Goal: Information Seeking & Learning: Compare options

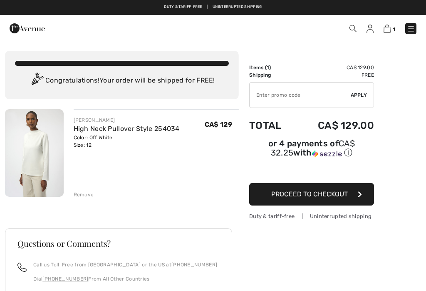
scroll to position [5, 0]
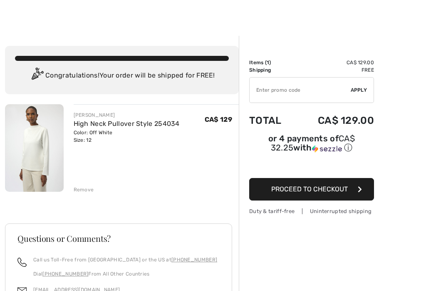
click at [415, 28] on div at bounding box center [213, 15] width 426 height 41
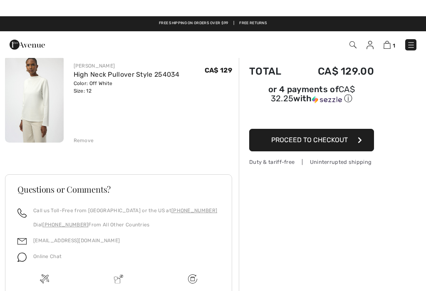
scroll to position [0, 0]
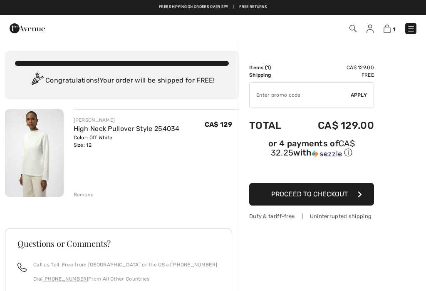
click at [414, 27] on img at bounding box center [411, 29] width 8 height 8
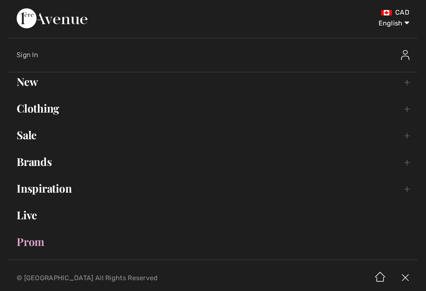
click at [27, 83] on link "New Toggle submenu" at bounding box center [213, 81] width 410 height 18
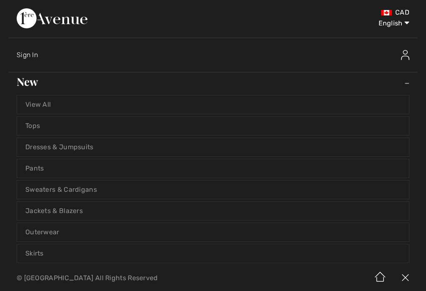
click at [30, 102] on link "View All" at bounding box center [213, 104] width 392 height 18
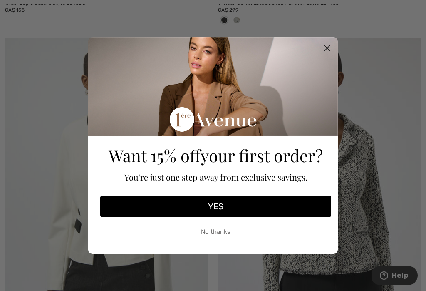
click at [330, 55] on circle "Close dialog" at bounding box center [328, 48] width 14 height 14
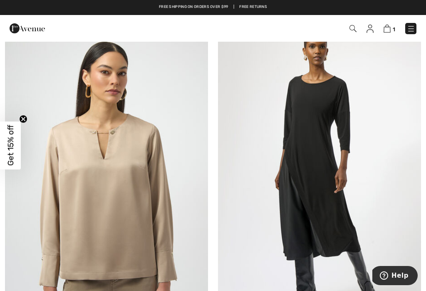
scroll to position [1109, 0]
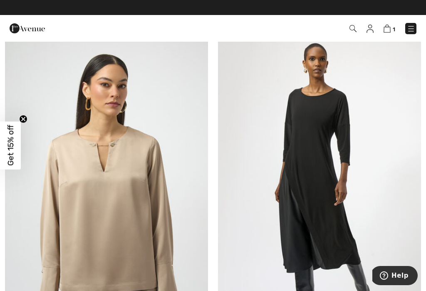
click at [415, 27] on img at bounding box center [411, 29] width 8 height 8
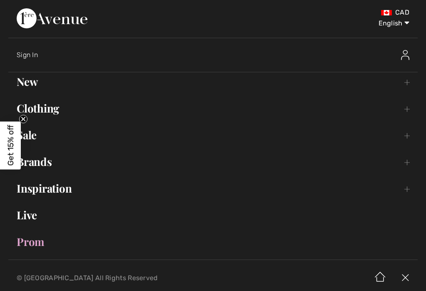
click at [32, 137] on link "Sale Toggle submenu" at bounding box center [213, 135] width 410 height 18
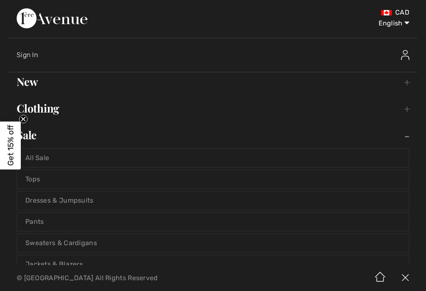
click at [34, 199] on link "Dresses & Jumpsuits" at bounding box center [213, 200] width 392 height 18
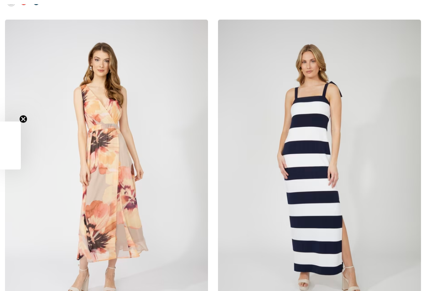
checkbox input "true"
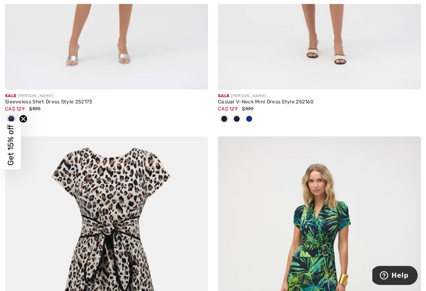
scroll to position [3191, 0]
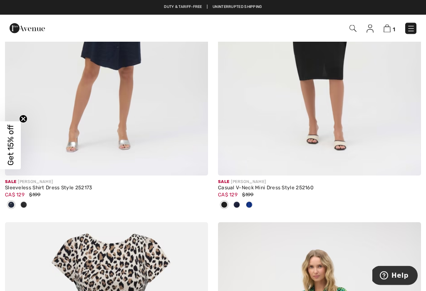
click at [250, 204] on span at bounding box center [249, 205] width 7 height 7
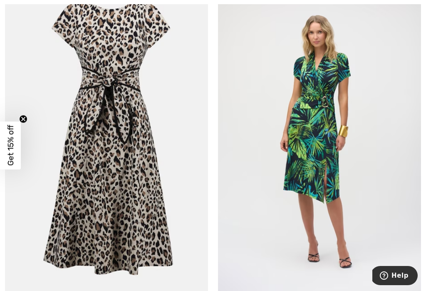
scroll to position [3355, 0]
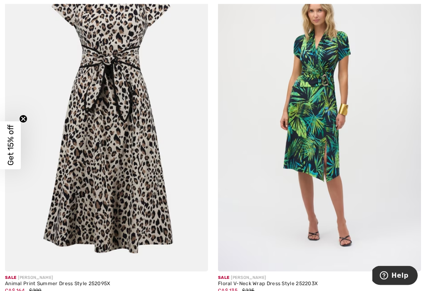
click at [361, 207] on img at bounding box center [319, 119] width 203 height 305
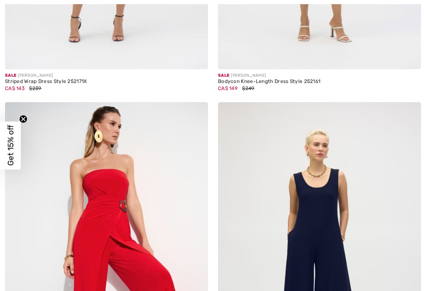
checkbox input "true"
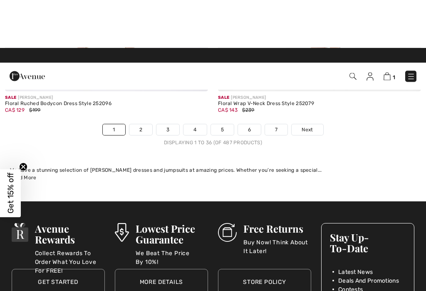
scroll to position [6361, 0]
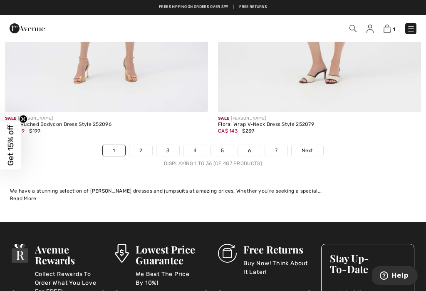
click at [134, 145] on link "2" at bounding box center [141, 150] width 23 height 11
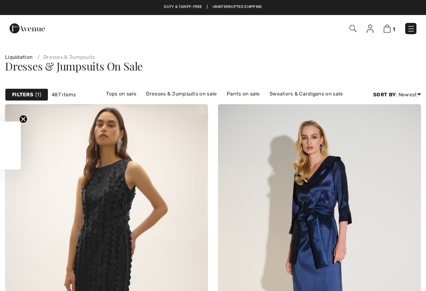
checkbox input "true"
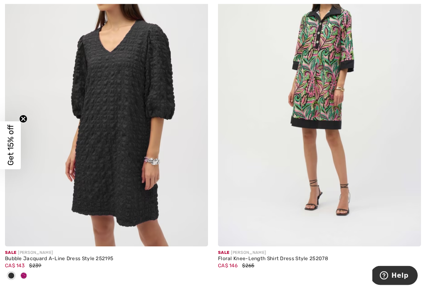
scroll to position [1189, 0]
click at [78, 187] on img at bounding box center [106, 93] width 203 height 305
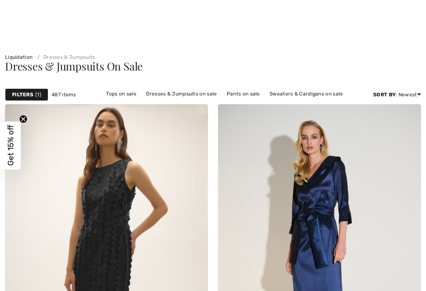
checkbox input "true"
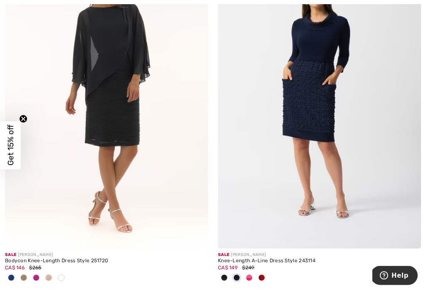
scroll to position [5750, 0]
click at [363, 192] on img at bounding box center [319, 95] width 203 height 305
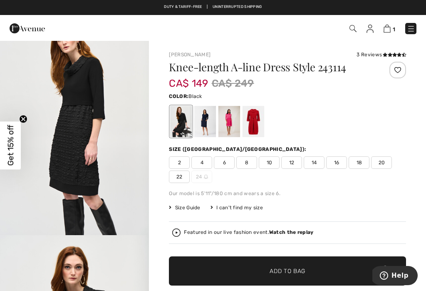
scroll to position [1828, 0]
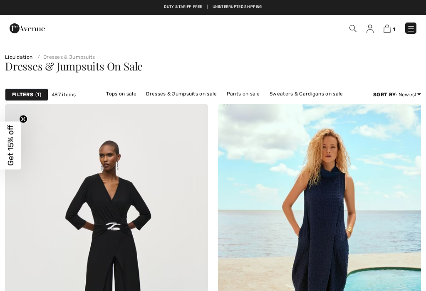
scroll to position [150, 0]
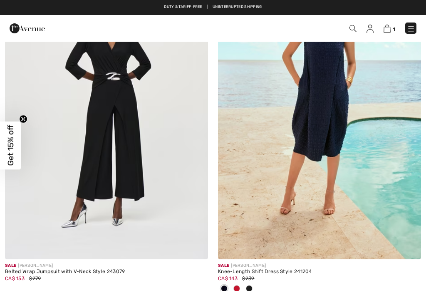
click at [346, 121] on img at bounding box center [319, 106] width 203 height 305
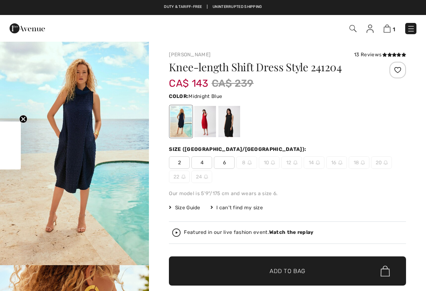
checkbox input "true"
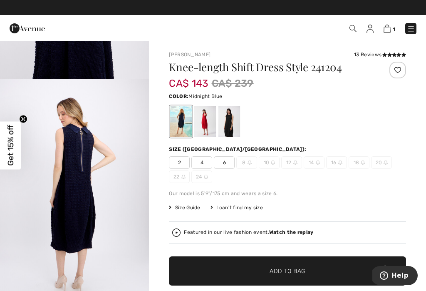
scroll to position [858, 0]
click at [205, 123] on div at bounding box center [205, 121] width 22 height 31
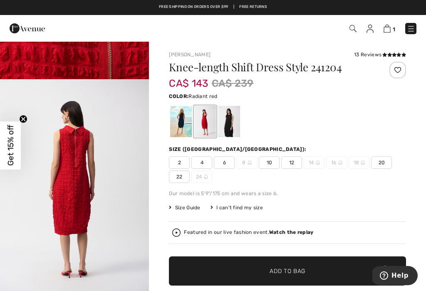
scroll to position [857, 0]
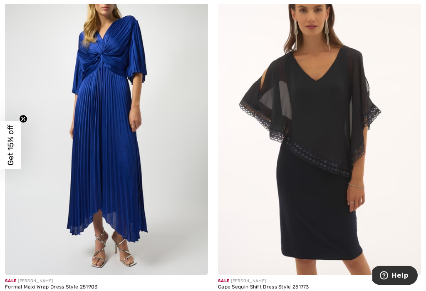
scroll to position [1864, 0]
click at [44, 211] on img at bounding box center [106, 122] width 203 height 305
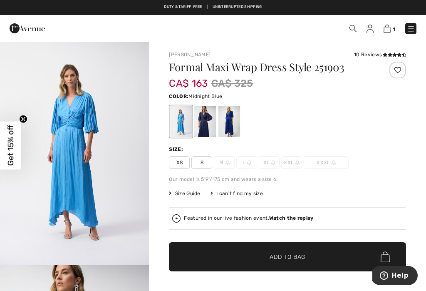
click at [204, 129] on div at bounding box center [205, 121] width 22 height 31
checkbox input "true"
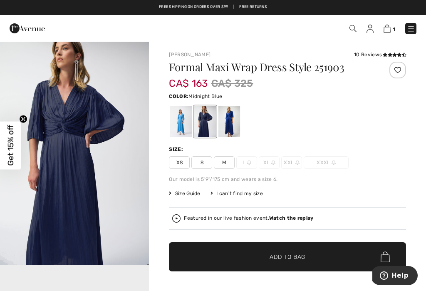
click at [238, 121] on div at bounding box center [230, 121] width 22 height 31
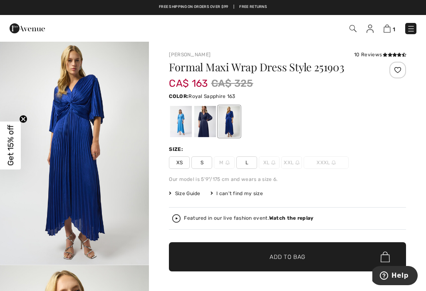
click at [232, 122] on div at bounding box center [230, 121] width 22 height 31
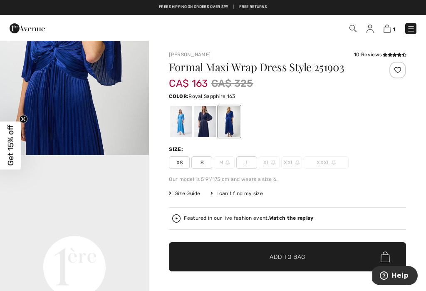
scroll to position [332, 0]
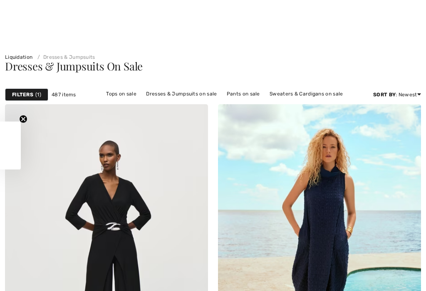
checkbox input "true"
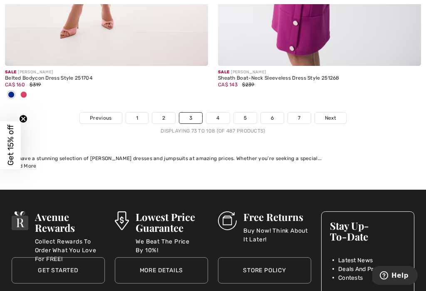
scroll to position [6497, 0]
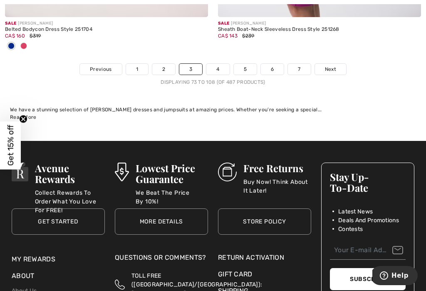
click at [336, 65] on span "Next" at bounding box center [330, 68] width 11 height 7
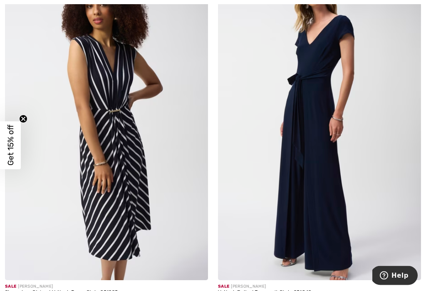
scroll to position [481, 0]
click at [343, 229] on img at bounding box center [319, 127] width 203 height 305
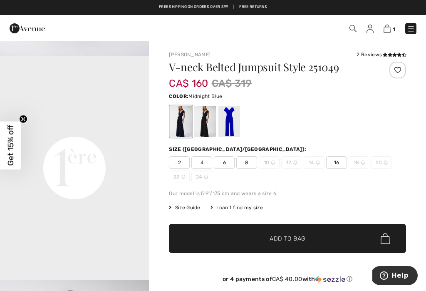
scroll to position [428, 0]
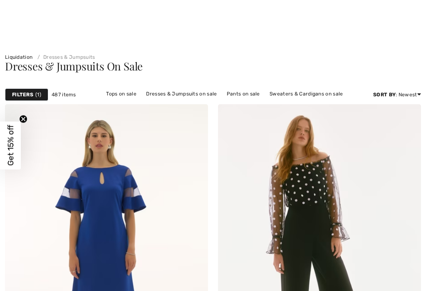
checkbox input "true"
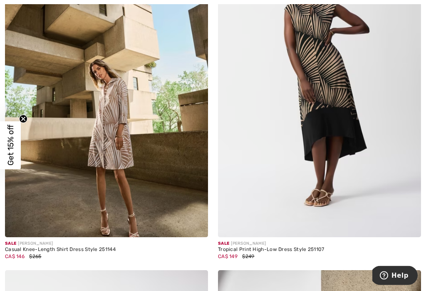
scroll to position [3307, 0]
click at [365, 137] on img at bounding box center [319, 84] width 203 height 305
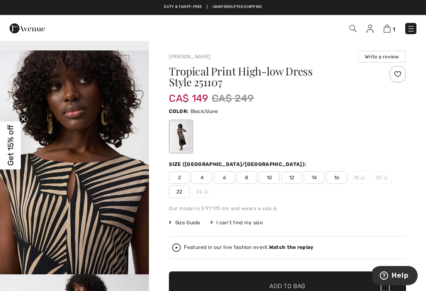
scroll to position [743, 0]
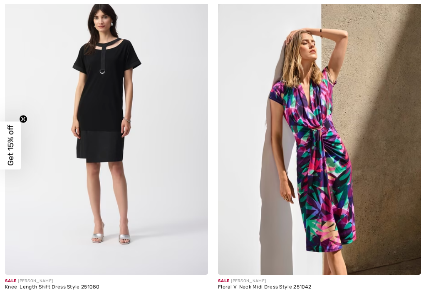
checkbox input "true"
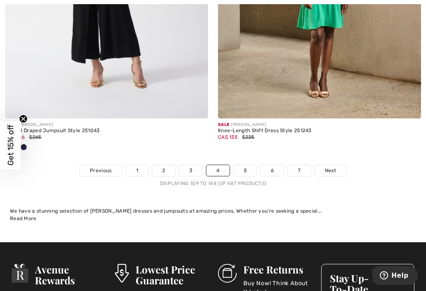
scroll to position [6294, 0]
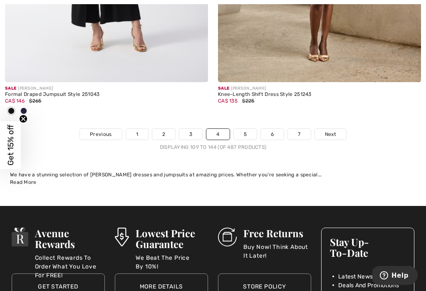
click at [336, 129] on link "Next" at bounding box center [330, 134] width 31 height 11
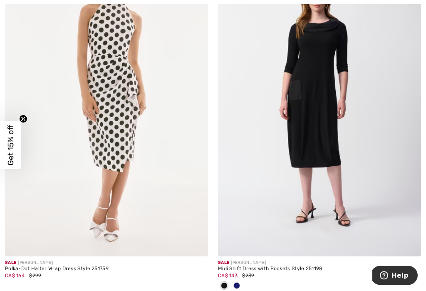
scroll to position [1545, 0]
click at [344, 143] on img at bounding box center [319, 103] width 203 height 305
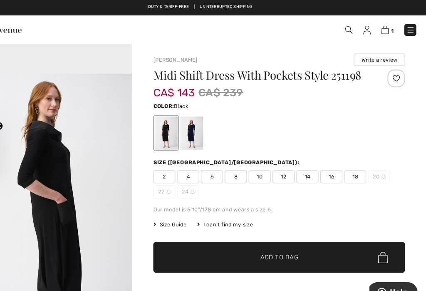
scroll to position [688, 0]
click at [17, 142] on img "3 / 4" at bounding box center [74, 182] width 149 height 224
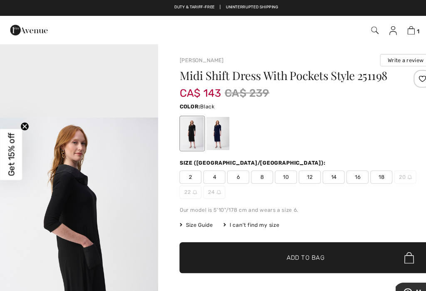
click at [207, 127] on div at bounding box center [205, 125] width 22 height 31
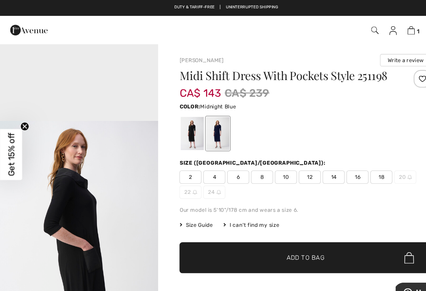
scroll to position [598, 0]
click at [211, 125] on div at bounding box center [205, 125] width 22 height 31
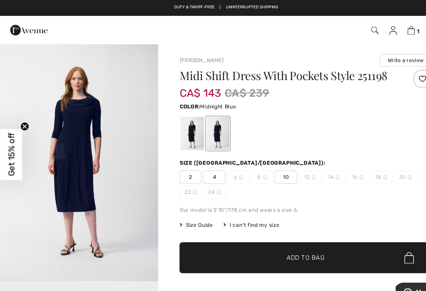
scroll to position [0, 0]
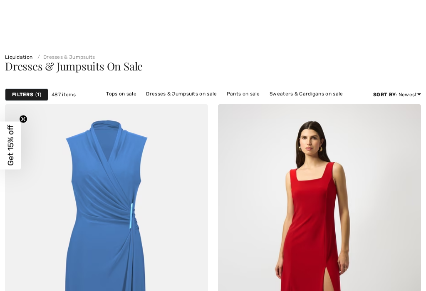
checkbox input "true"
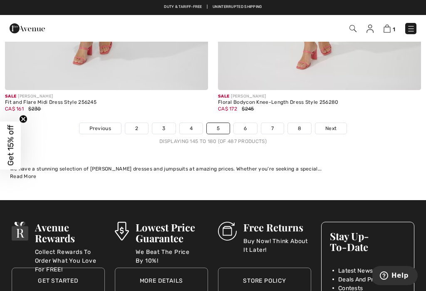
scroll to position [6266, 0]
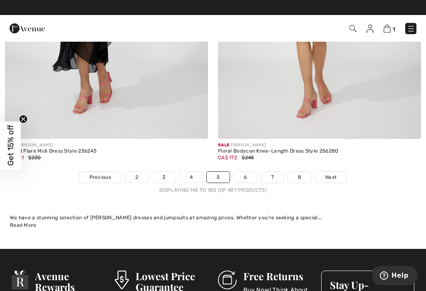
click at [249, 172] on link "6" at bounding box center [245, 177] width 23 height 11
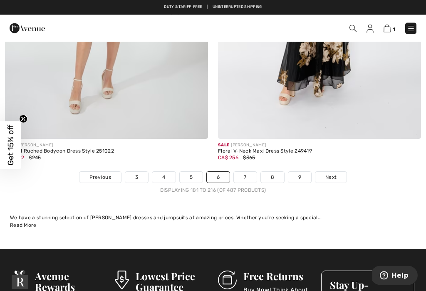
scroll to position [6181, 0]
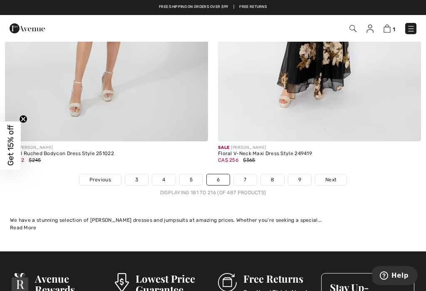
click at [336, 176] on span "Next" at bounding box center [331, 179] width 11 height 7
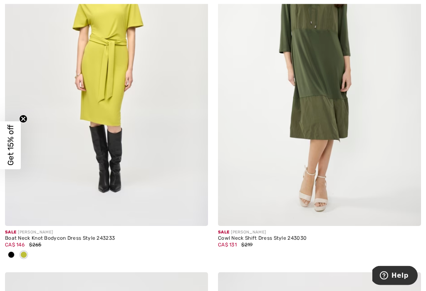
scroll to position [4449, 0]
click at [6, 248] on div at bounding box center [11, 255] width 12 height 14
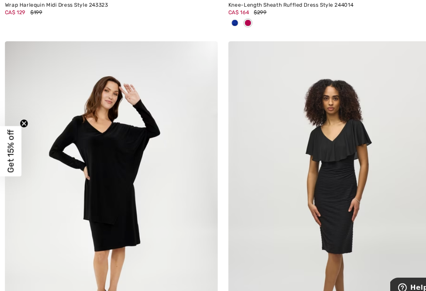
scroll to position [5055, 0]
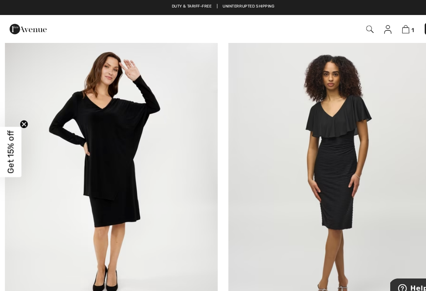
click at [62, 188] on img at bounding box center [106, 169] width 203 height 305
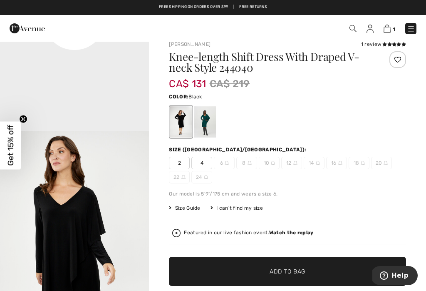
scroll to position [675, 0]
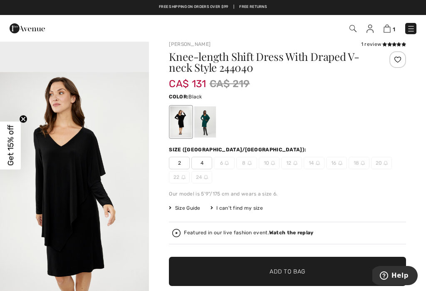
click at [13, 179] on img "3 / 4" at bounding box center [74, 184] width 149 height 224
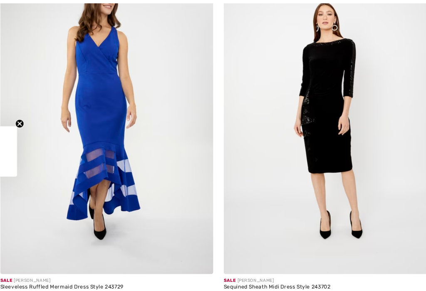
checkbox input "true"
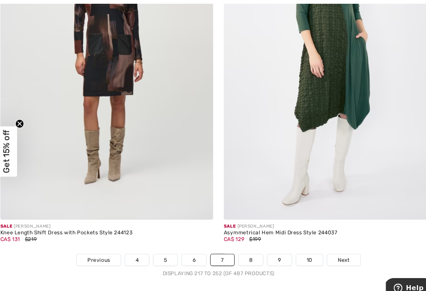
scroll to position [6210, 0]
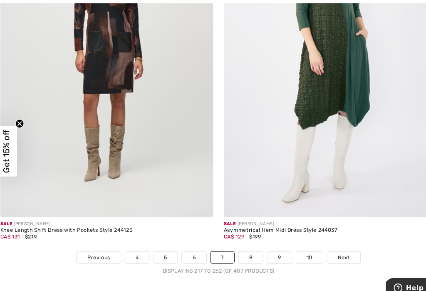
click at [245, 242] on link "8" at bounding box center [243, 246] width 23 height 11
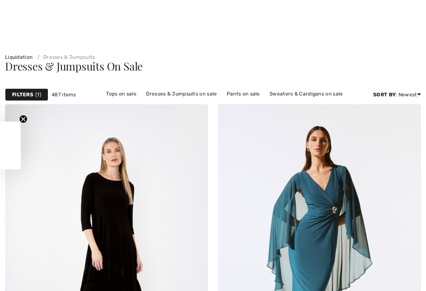
scroll to position [781, 0]
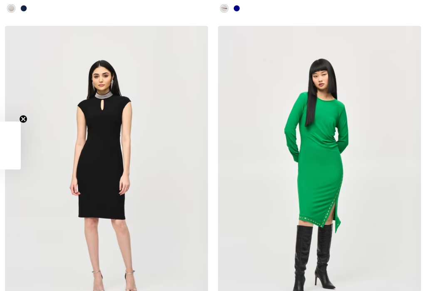
checkbox input "true"
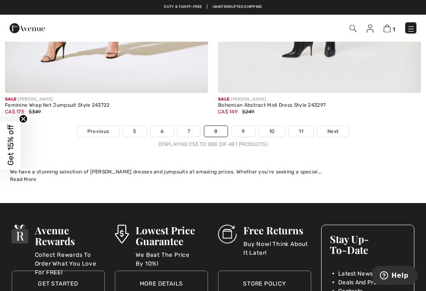
scroll to position [6362, 0]
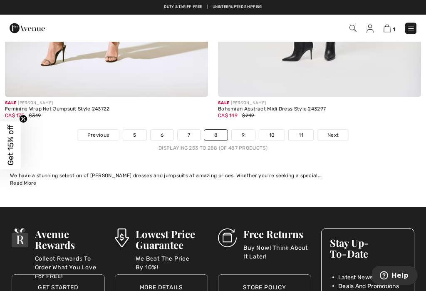
click at [339, 132] on span "Next" at bounding box center [333, 135] width 11 height 7
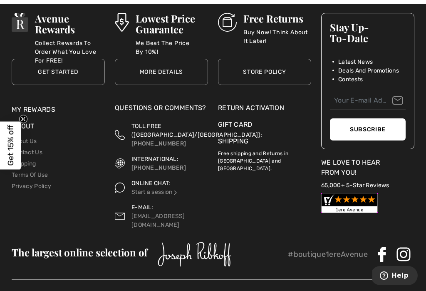
scroll to position [6462, 0]
